Goal: Task Accomplishment & Management: Manage account settings

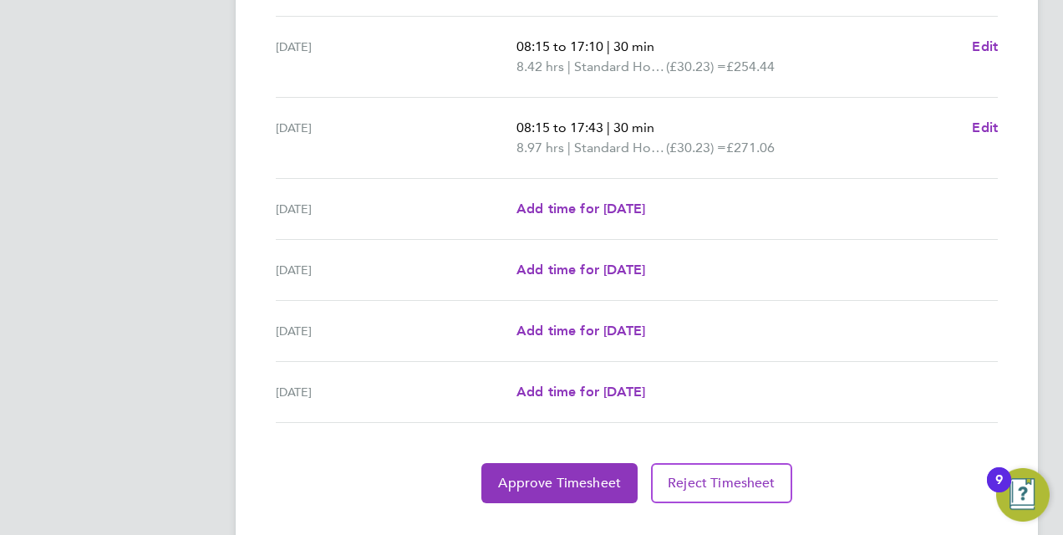
scroll to position [629, 0]
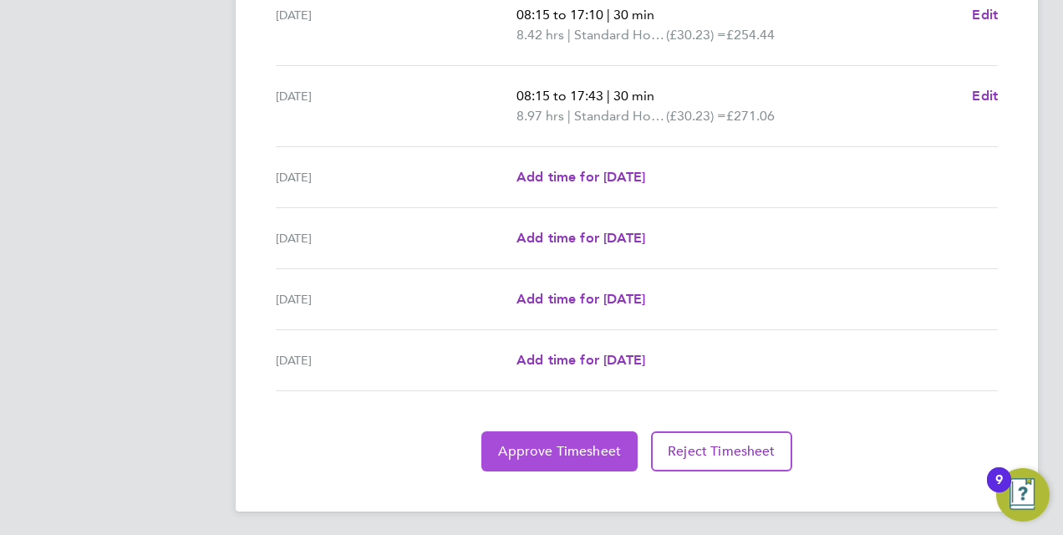
click at [532, 443] on span "Approve Timesheet" at bounding box center [559, 451] width 123 height 17
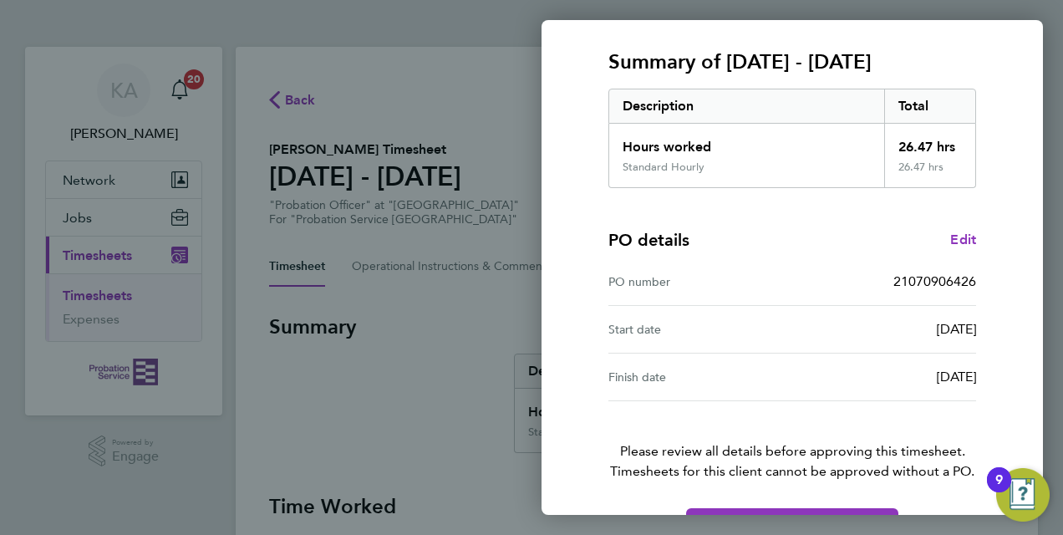
scroll to position [232, 0]
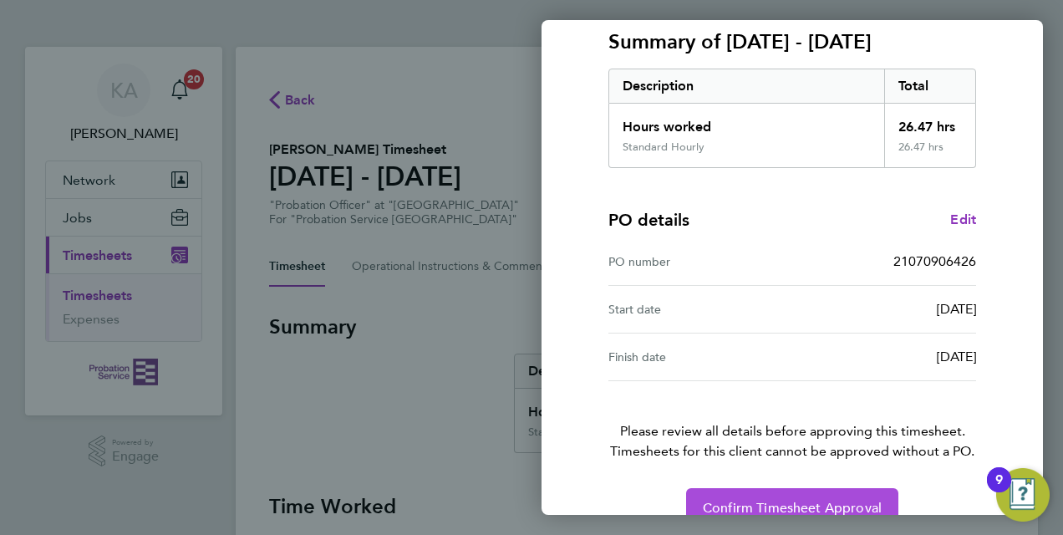
click at [821, 496] on button "Confirm Timesheet Approval" at bounding box center [792, 508] width 212 height 40
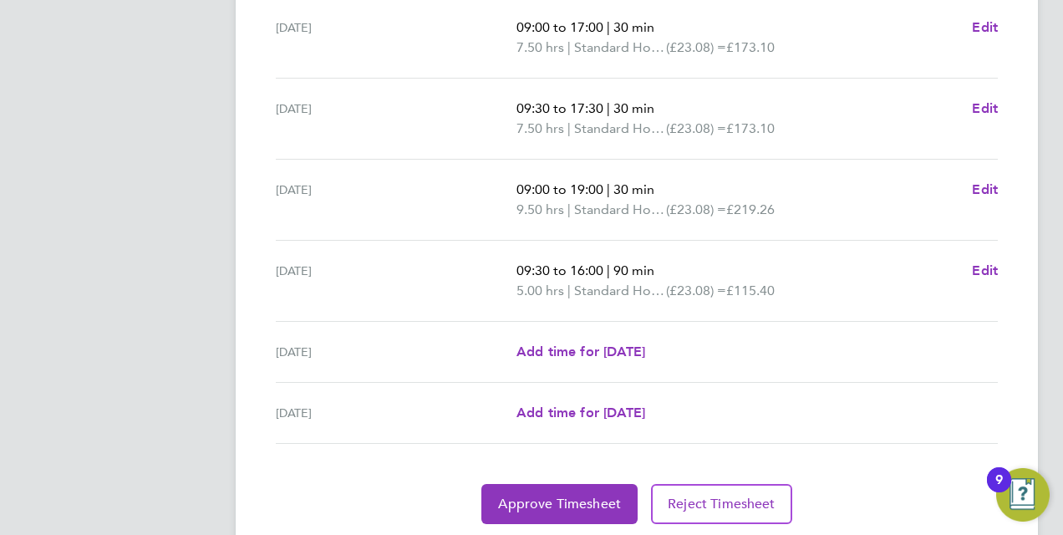
scroll to position [670, 0]
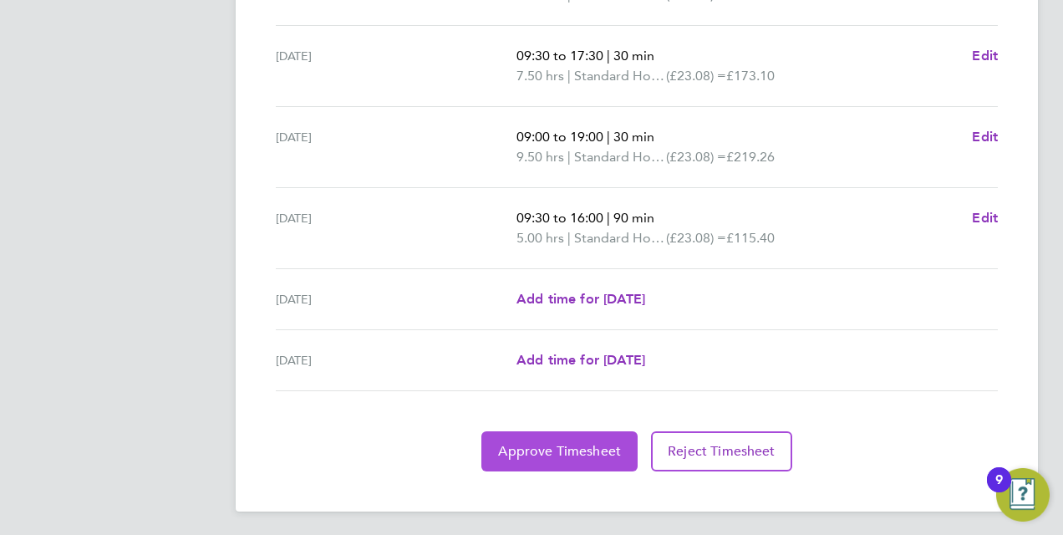
click at [587, 450] on span "Approve Timesheet" at bounding box center [559, 451] width 123 height 17
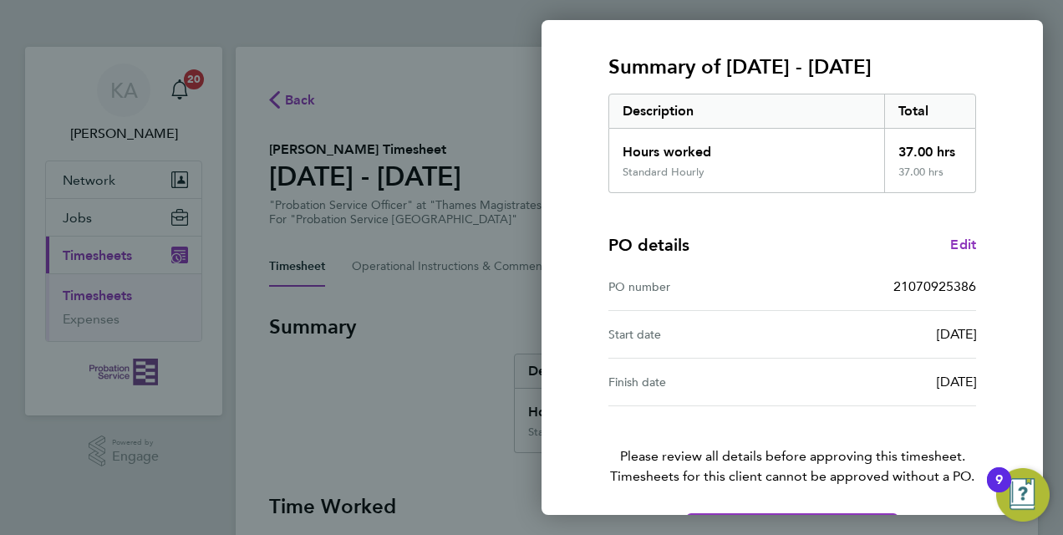
scroll to position [264, 0]
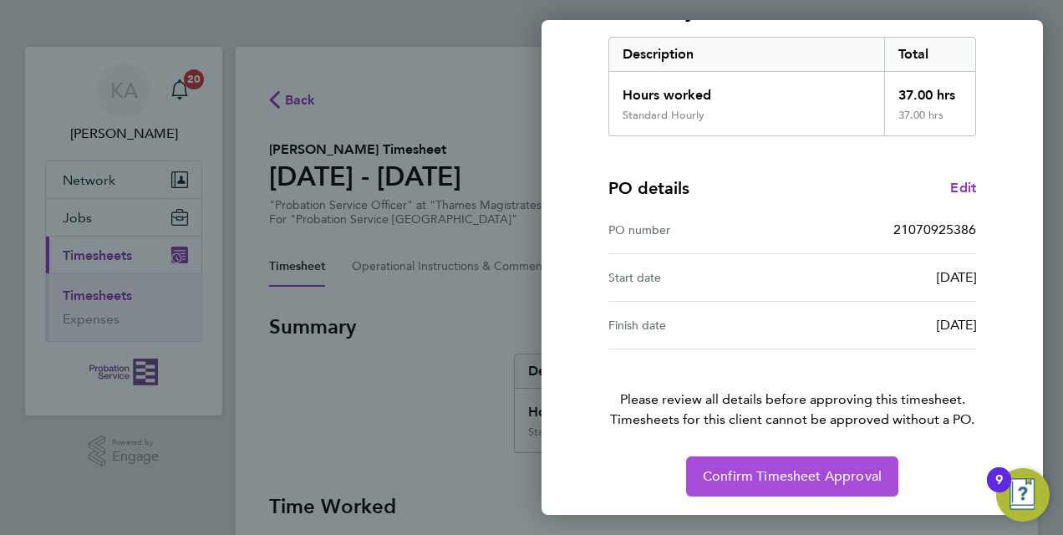
click at [776, 476] on span "Confirm Timesheet Approval" at bounding box center [792, 476] width 179 height 17
